Goal: Task Accomplishment & Management: Manage account settings

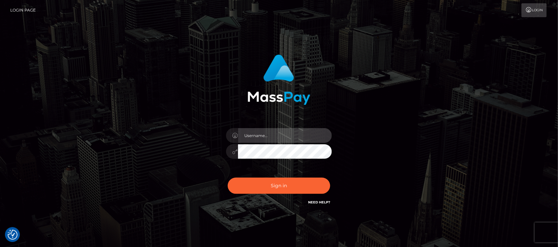
type input "hello.feetfinder"
click at [273, 136] on input "hello.feetfinder" at bounding box center [285, 135] width 94 height 15
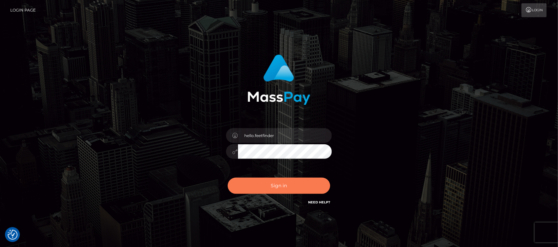
click at [289, 184] on button "Sign in" at bounding box center [279, 186] width 102 height 16
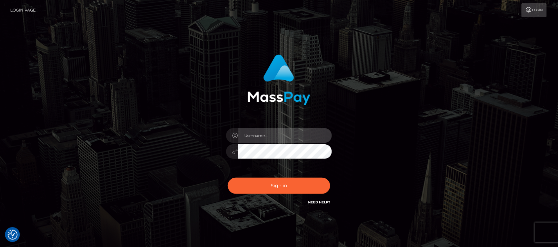
type input "hello.feetfinder"
click at [288, 132] on input "hello.feetfinder" at bounding box center [285, 135] width 94 height 15
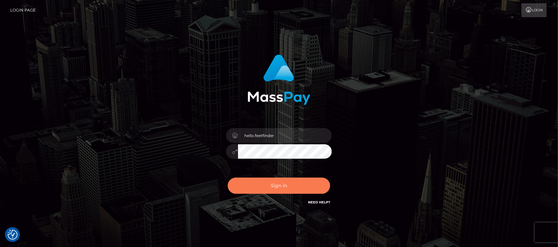
click at [296, 186] on button "Sign in" at bounding box center [279, 186] width 102 height 16
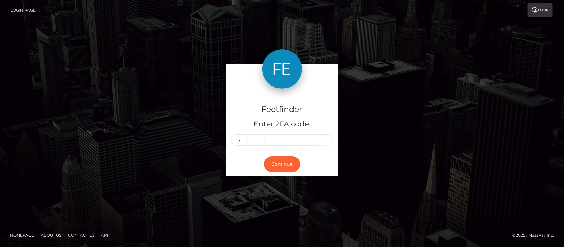
type input "9"
type input "8"
type input "2"
type input "4"
type input "9"
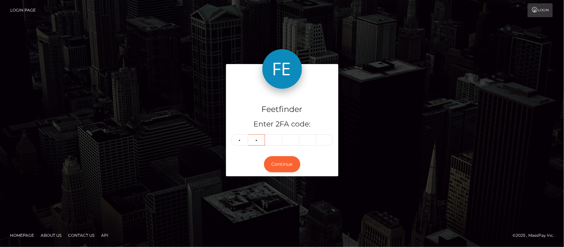
type input "8"
type input "2"
type input "1"
type input "8"
type input "9"
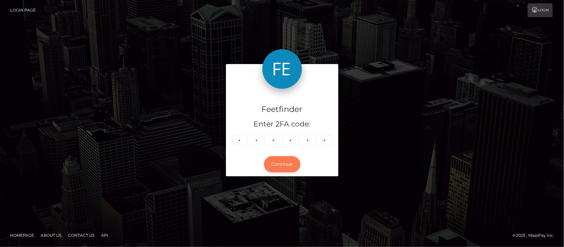
click at [285, 165] on button "Continue" at bounding box center [282, 164] width 36 height 16
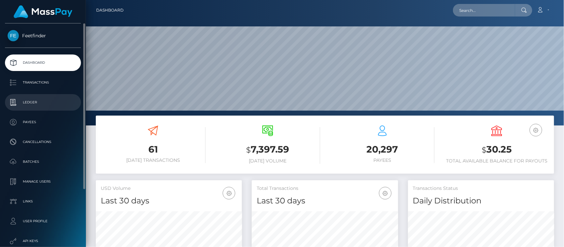
scroll to position [117, 146]
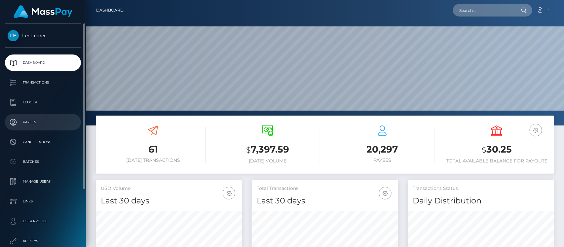
click at [30, 119] on p "Payees" at bounding box center [43, 122] width 71 height 10
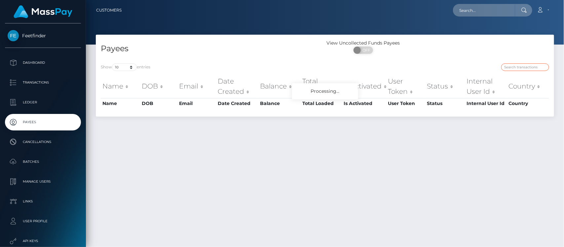
click at [516, 69] on input "search" at bounding box center [525, 67] width 48 height 8
paste input "179f2bbc-2cbf-11f0-9652-02c4b4fc7cc9"
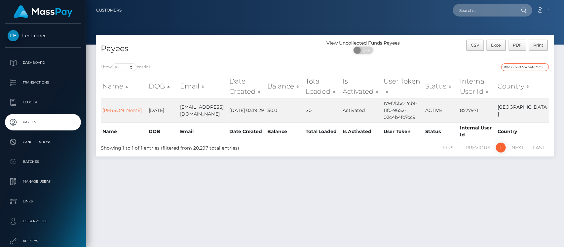
type input "179f2bbc-2cbf-11f0-9652-02c4b4fc7cc9"
